Goal: Task Accomplishment & Management: Complete application form

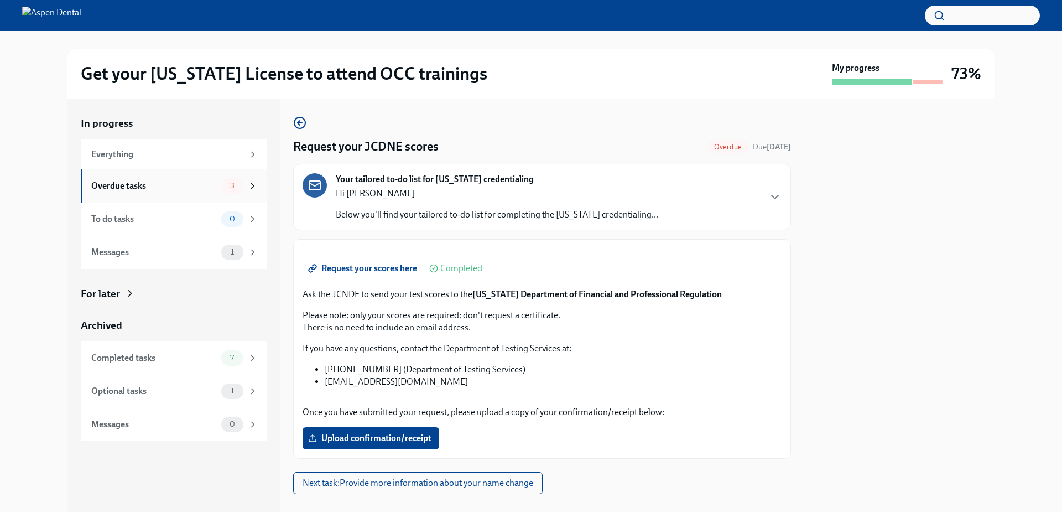
click at [109, 186] on div "Overdue tasks" at bounding box center [154, 186] width 126 height 12
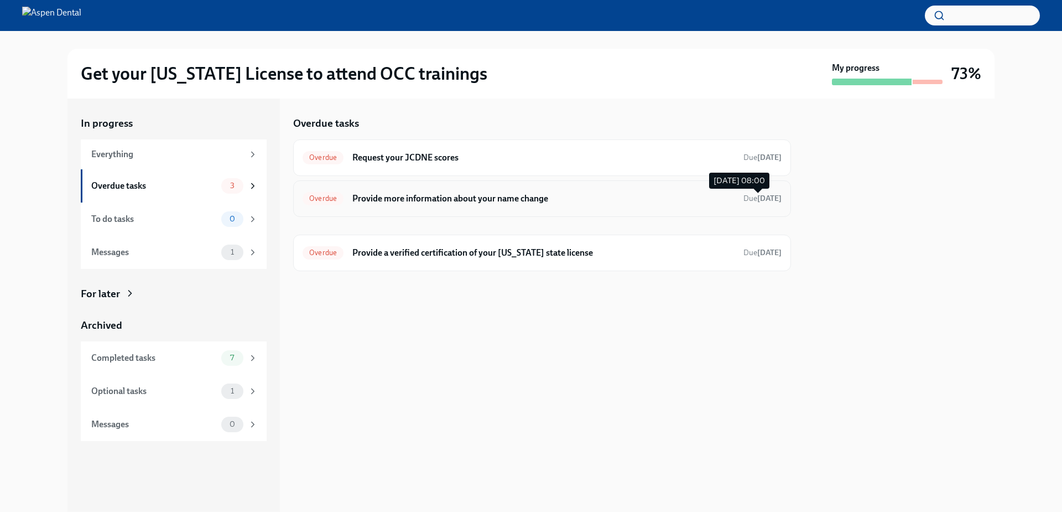
click at [744, 197] on span "Due [DATE]" at bounding box center [762, 198] width 38 height 9
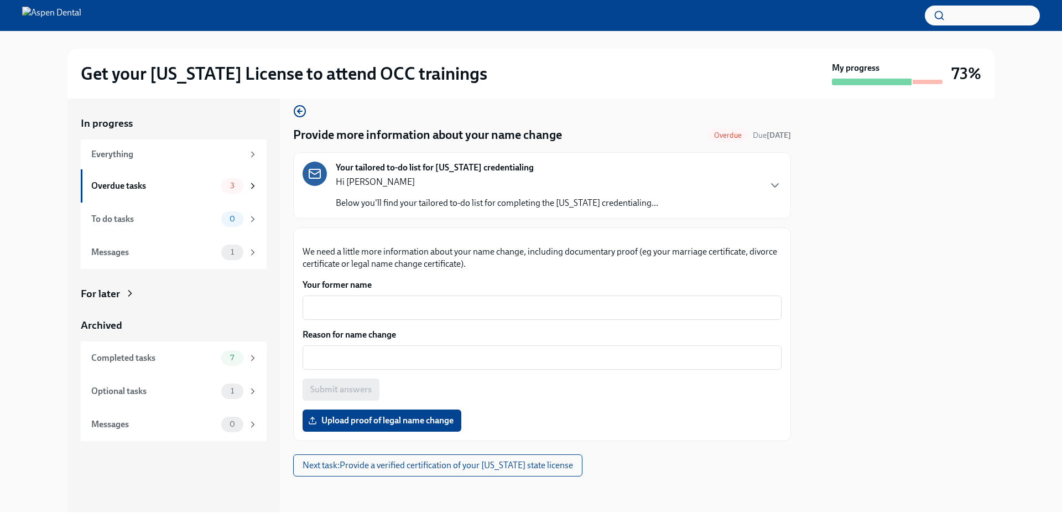
scroll to position [111, 0]
click at [408, 320] on div "x ​" at bounding box center [542, 307] width 479 height 24
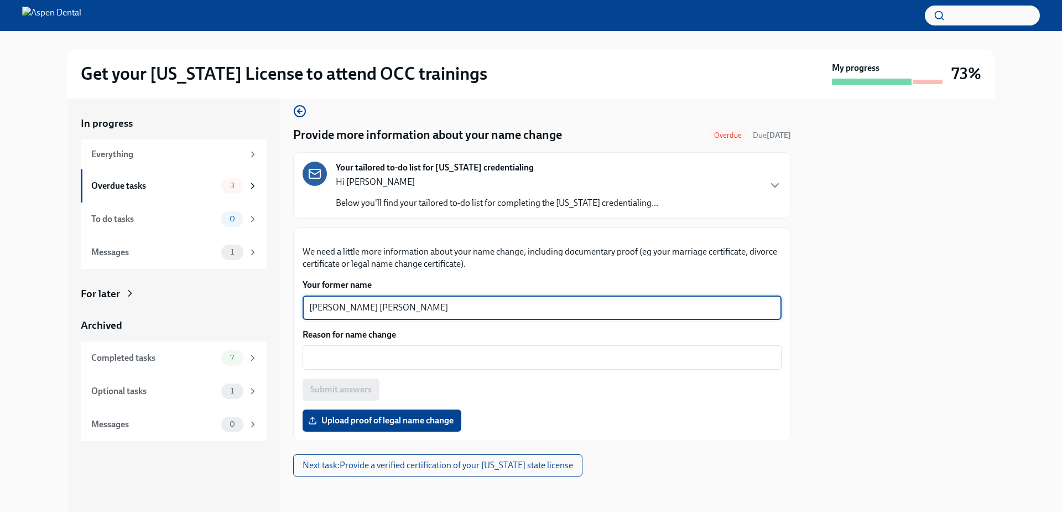
type textarea "[PERSON_NAME] [PERSON_NAME]"
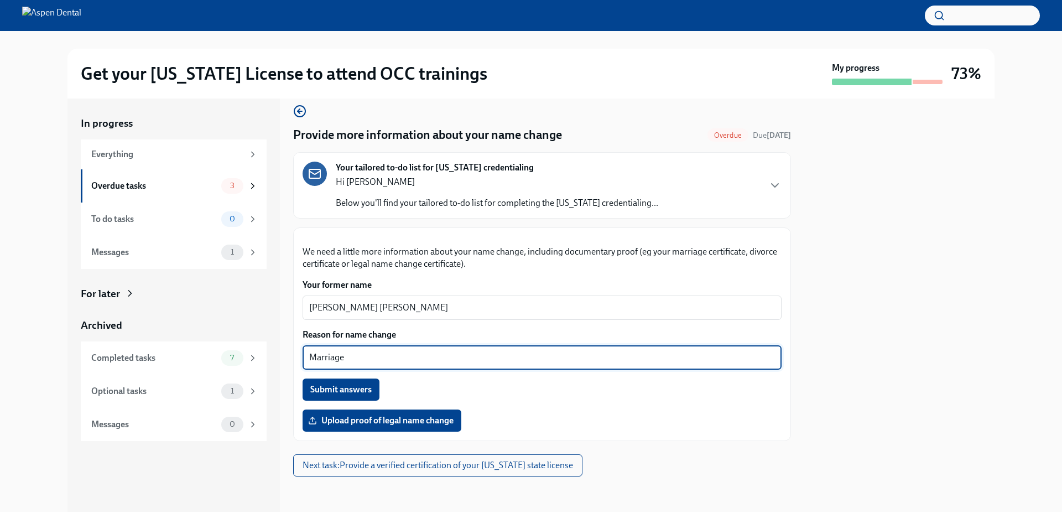
type textarea "Marriage"
click at [419, 370] on div "Marriage x ​" at bounding box center [542, 357] width 479 height 24
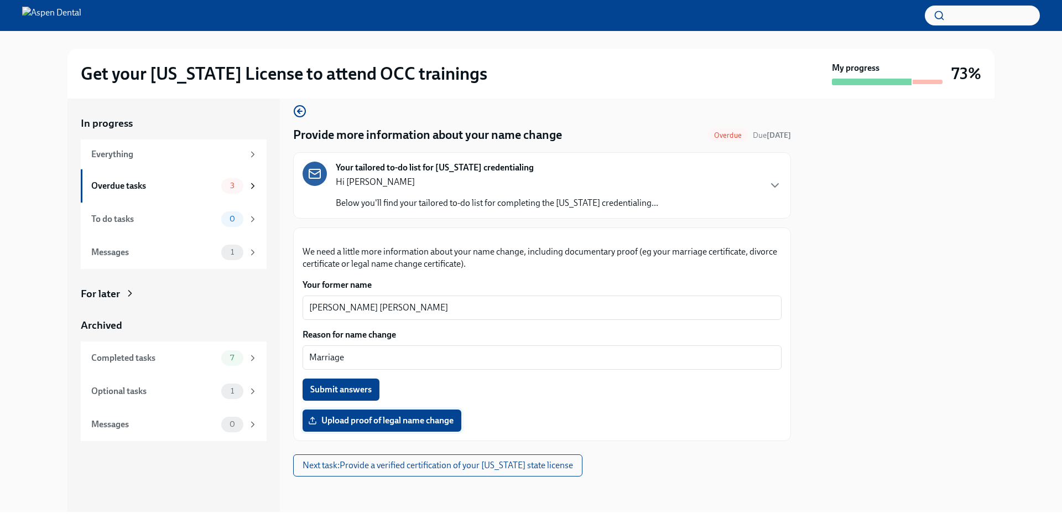
click at [388, 419] on span "Upload proof of legal name change" at bounding box center [381, 420] width 143 height 11
click at [0, 0] on input "Upload proof of legal name change" at bounding box center [0, 0] width 0 height 0
click at [335, 386] on span "Submit answers" at bounding box center [340, 389] width 61 height 11
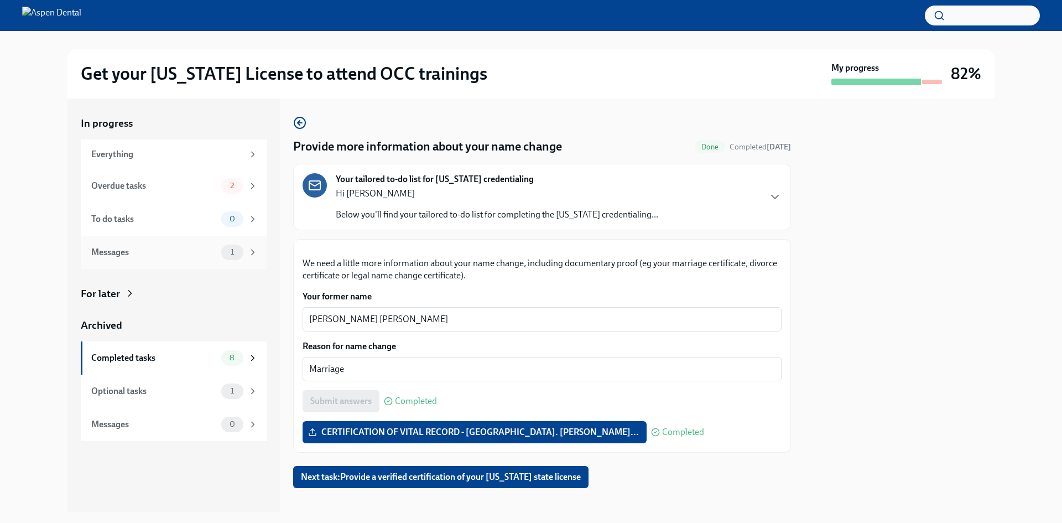
click at [221, 251] on div "Messages 1" at bounding box center [174, 252] width 167 height 15
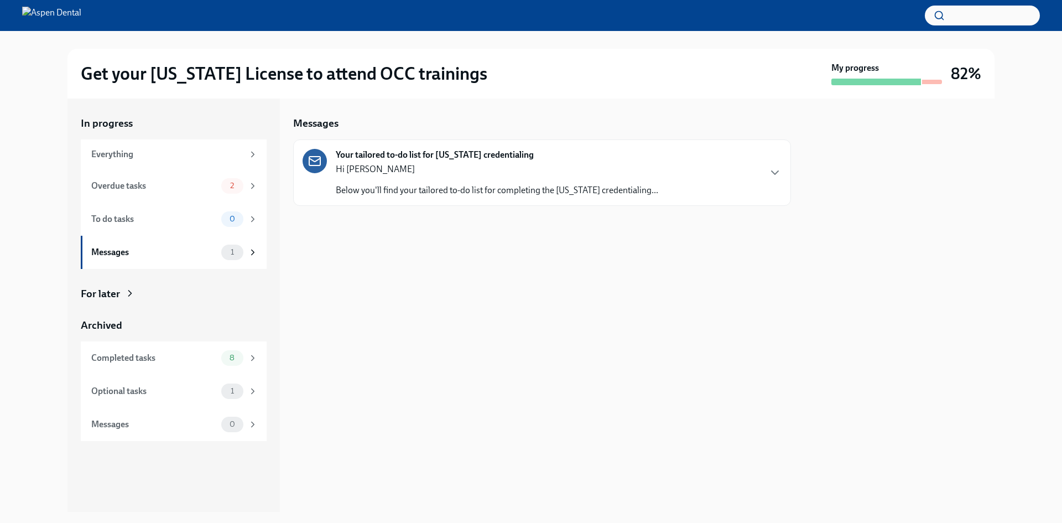
click at [648, 191] on div "Your tailored to-do list for [US_STATE] credentialing Hi [PERSON_NAME] Below yo…" at bounding box center [542, 173] width 479 height 48
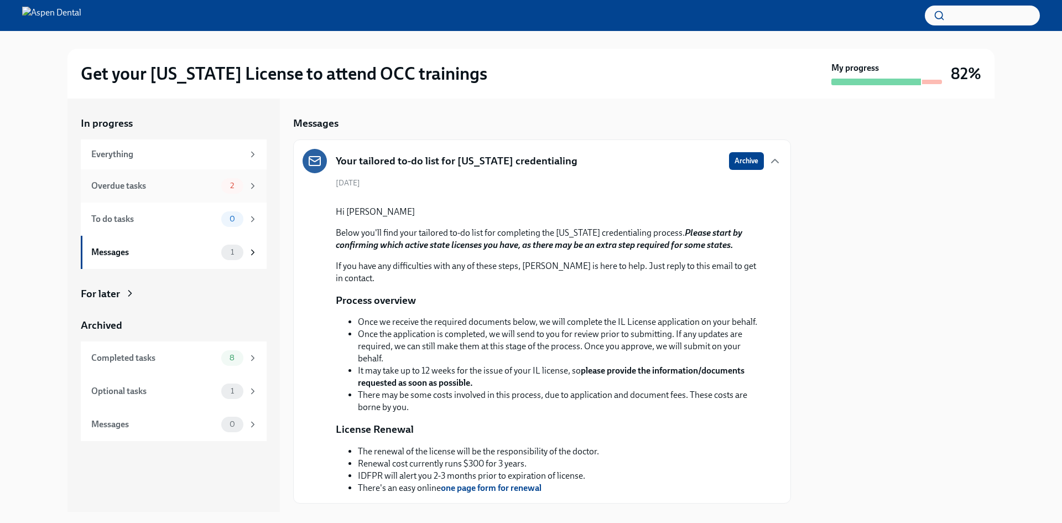
click at [209, 191] on div "Overdue tasks" at bounding box center [154, 186] width 126 height 12
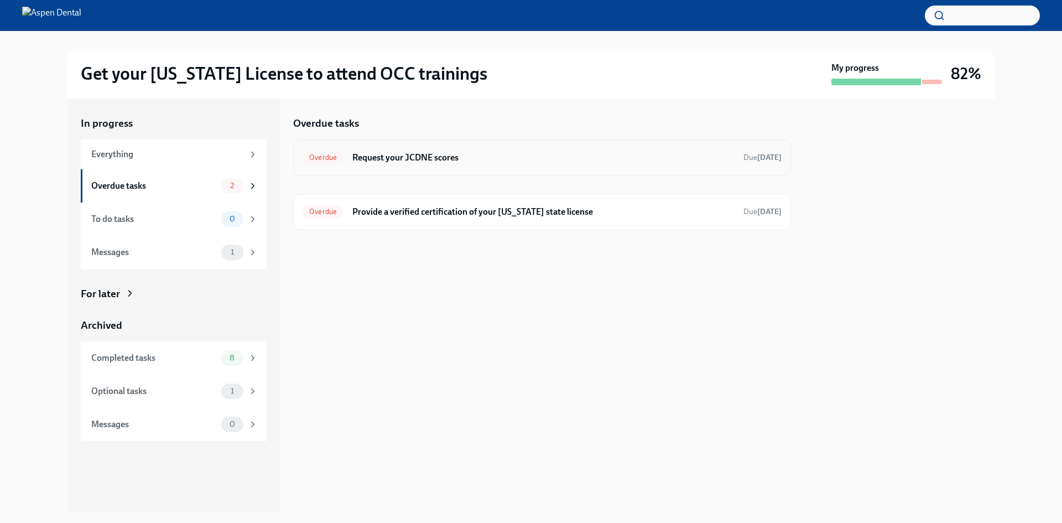
click at [400, 155] on h6 "Request your JCDNE scores" at bounding box center [543, 158] width 382 height 12
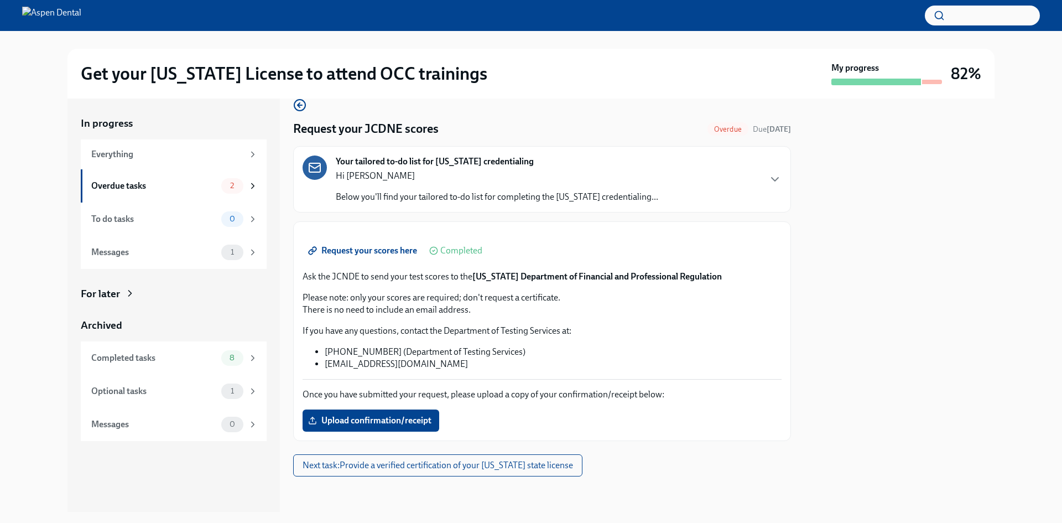
scroll to position [147, 0]
